Goal: Information Seeking & Learning: Find contact information

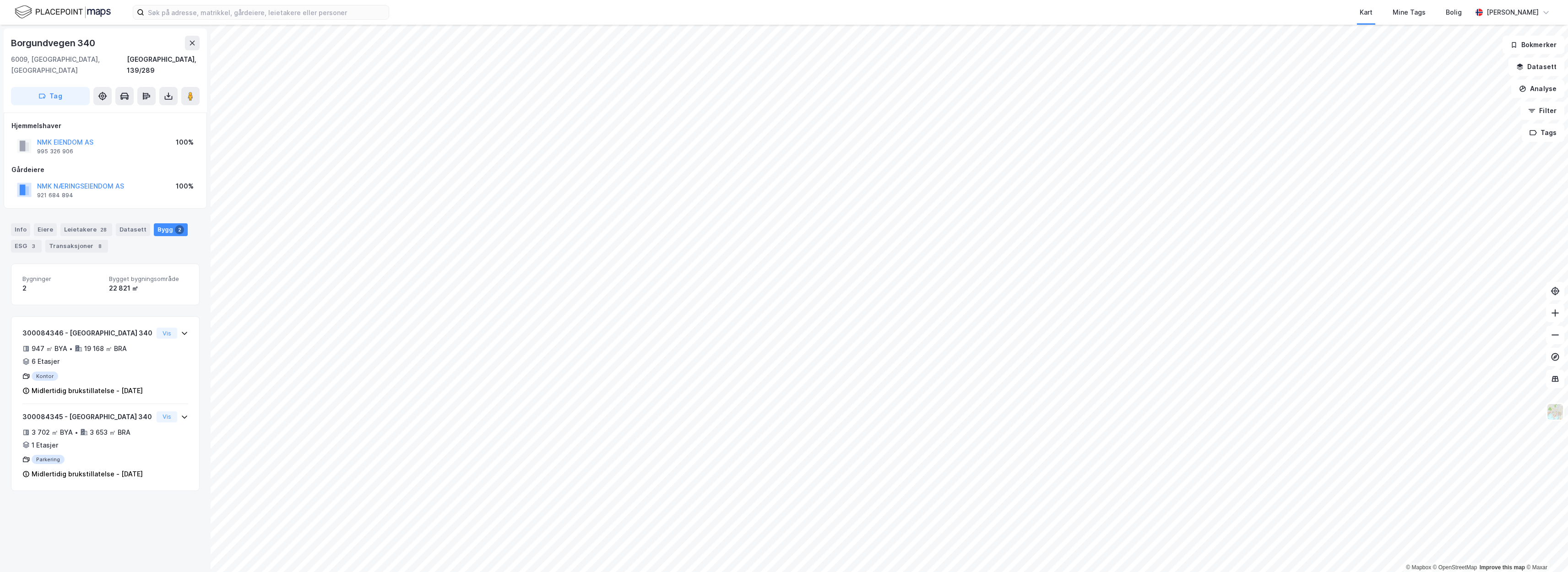
click at [83, 141] on div "NMK EIENDOM AS 995 326 906" at bounding box center [65, 146] width 57 height 18
drag, startPoint x: 79, startPoint y: 140, endPoint x: 38, endPoint y: 133, distance: 41.6
click at [38, 137] on div "NMK EIENDOM AS 995 326 906" at bounding box center [65, 146] width 57 height 18
copy div "NMK EIENDOM AS 995 326 906"
drag, startPoint x: 114, startPoint y: 60, endPoint x: 12, endPoint y: 47, distance: 102.8
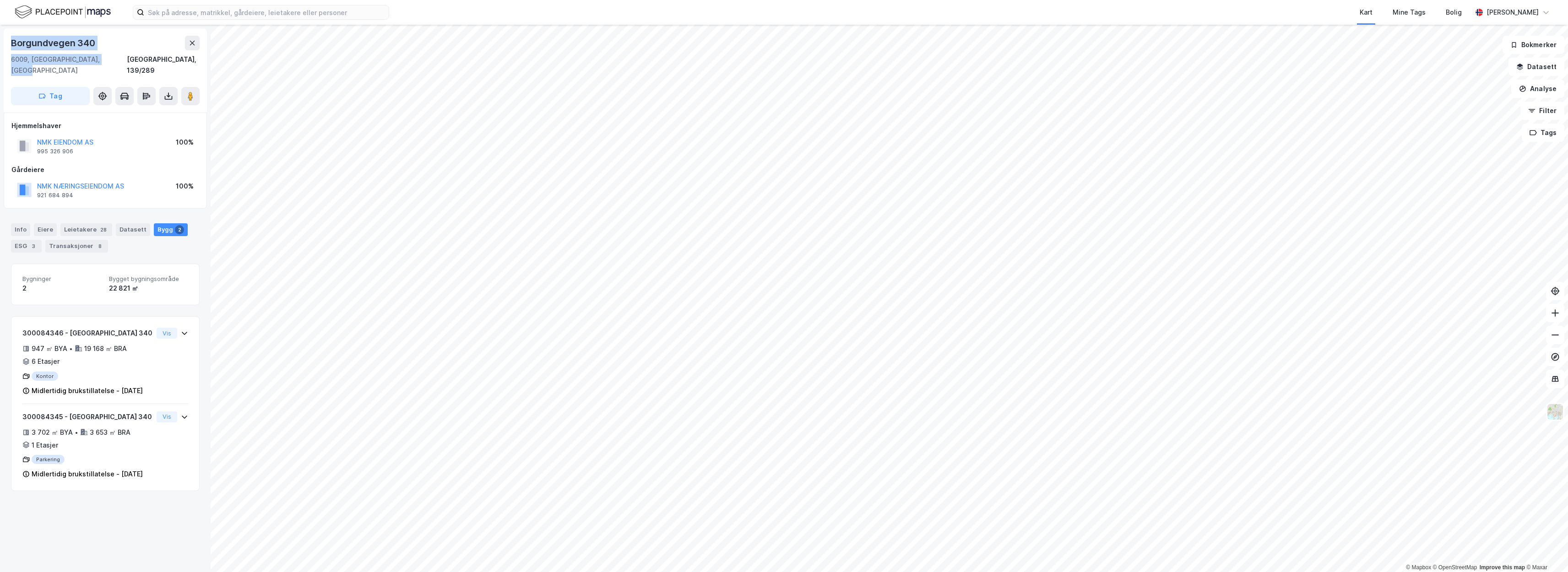
click at [12, 47] on div "Borgundvegen 340 6009, Ålesund, Møre Og Romsdal Ålesund, 139/289" at bounding box center [105, 56] width 189 height 40
copy div "Borgundvegen 340 6009, Ålesund, Møre Og Romsdal"
click at [94, 164] on div "Gårdeiere" at bounding box center [105, 170] width 187 height 11
click at [0, 0] on button "NMK EIENDOM AS" at bounding box center [0, 0] width 0 height 0
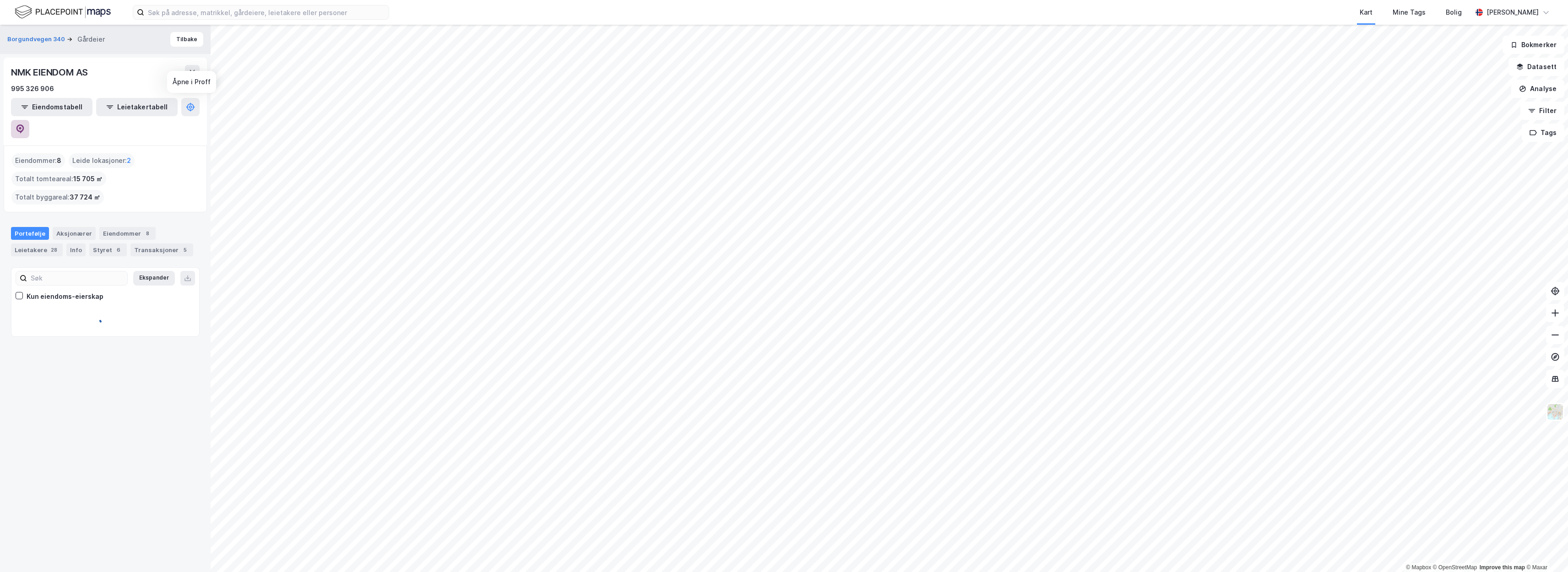
click at [25, 125] on icon at bounding box center [20, 129] width 9 height 9
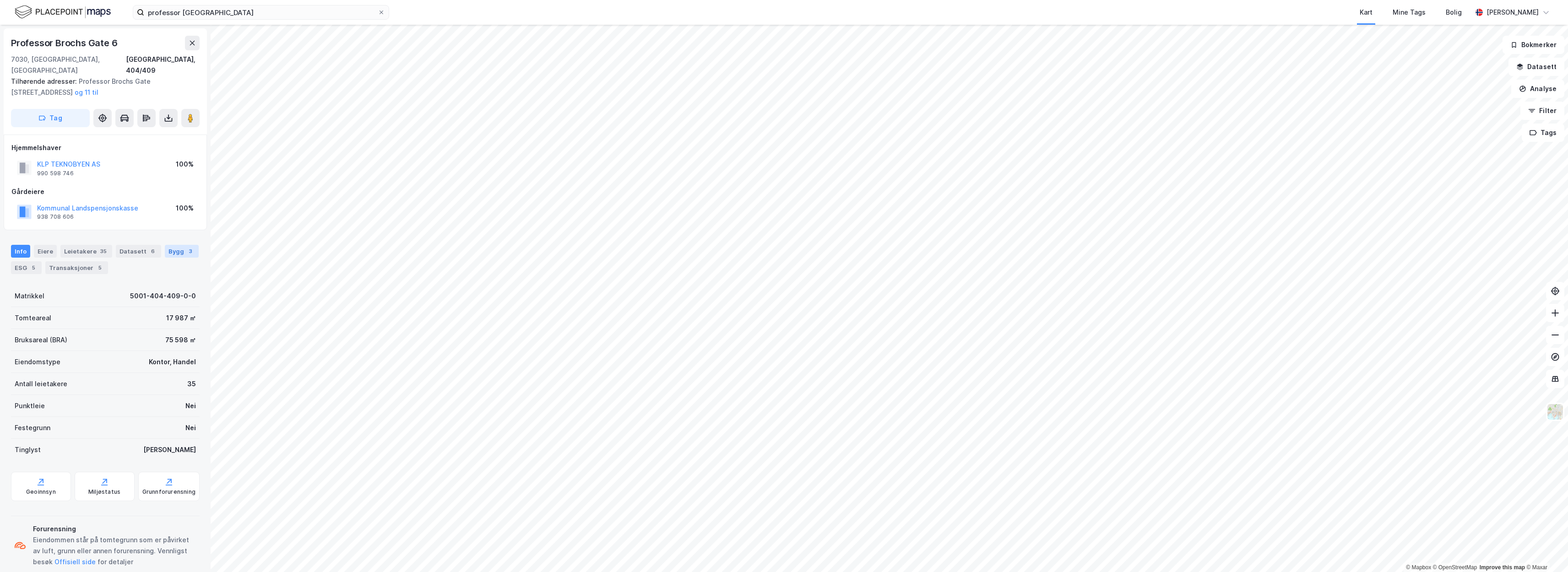
click at [188, 245] on div "Bygg 3" at bounding box center [182, 251] width 34 height 13
